Goal: Check status

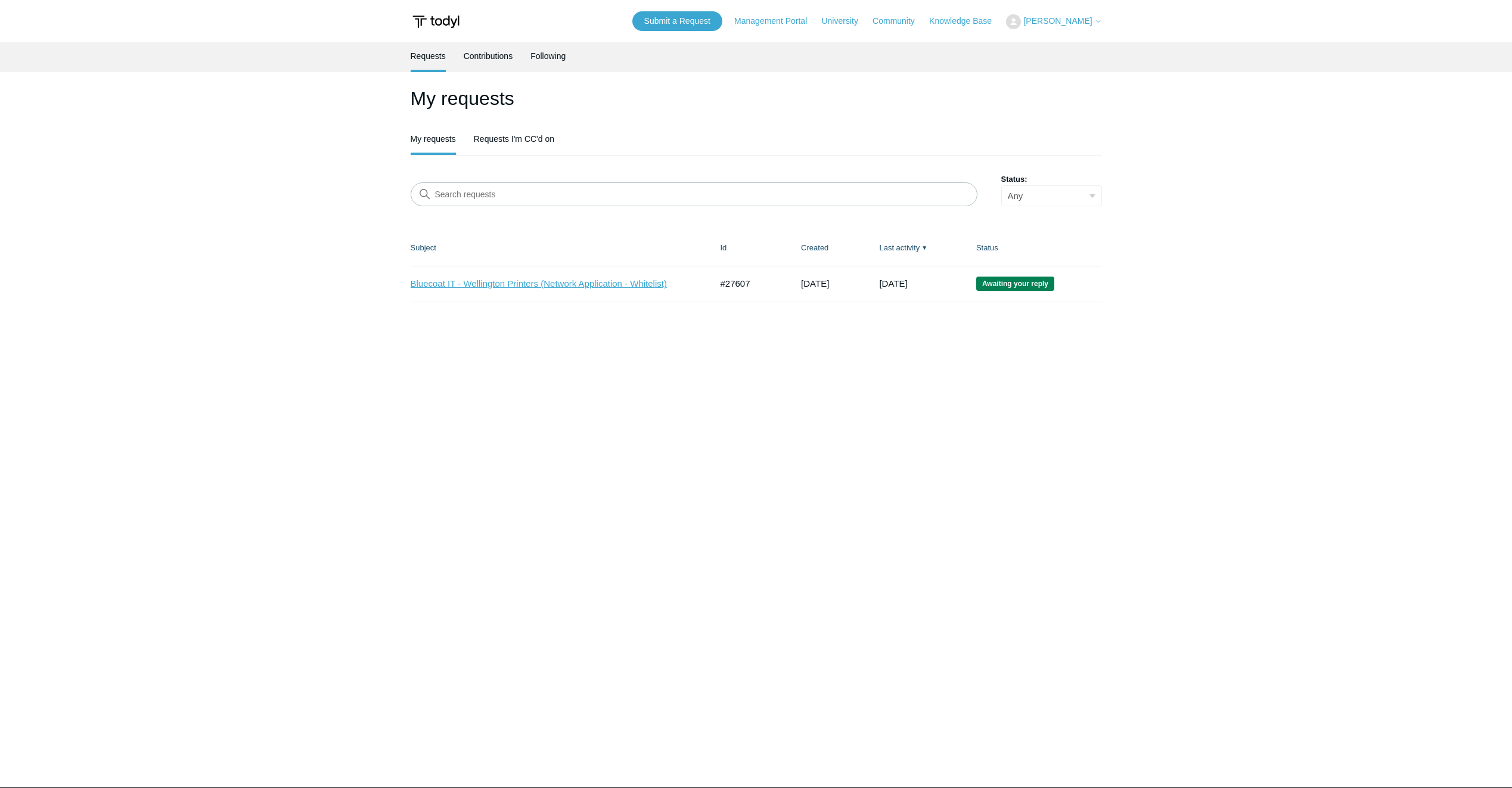
click at [620, 280] on link "Bluecoat IT - Wellington Printers (Network Application - Whitelist)" at bounding box center [552, 284] width 283 height 14
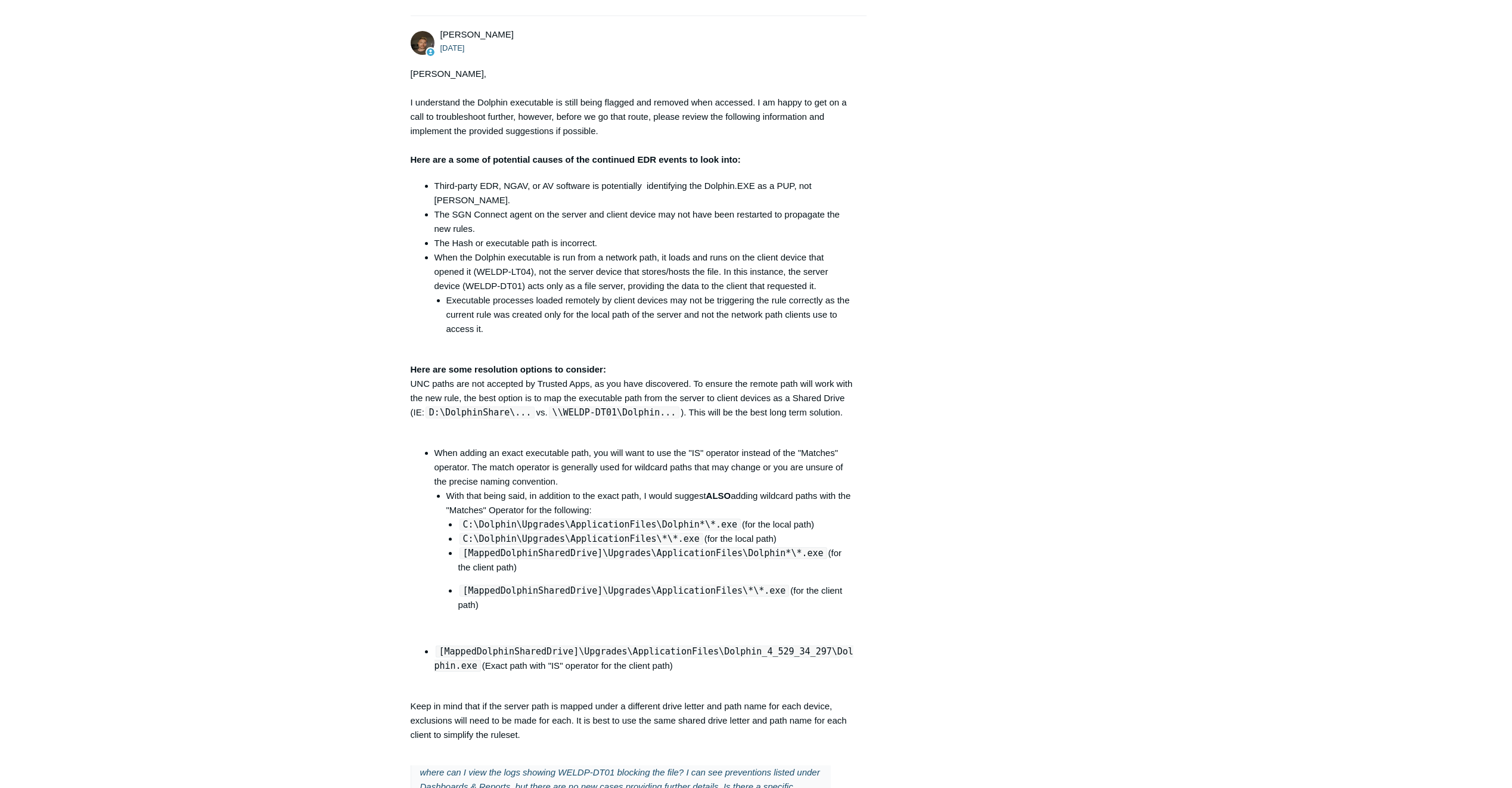
scroll to position [4040, 0]
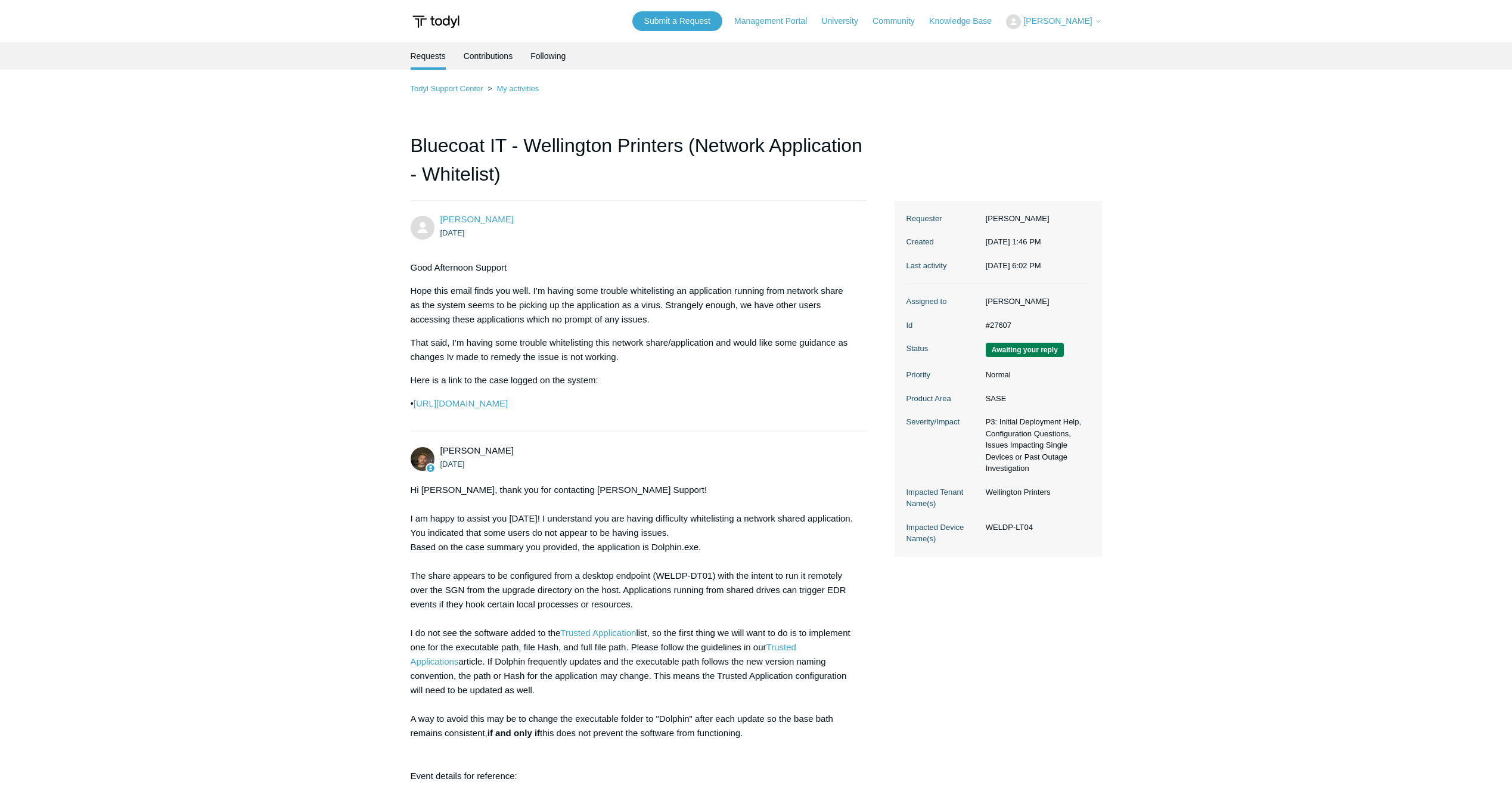
scroll to position [4040, 0]
